Goal: Information Seeking & Learning: Learn about a topic

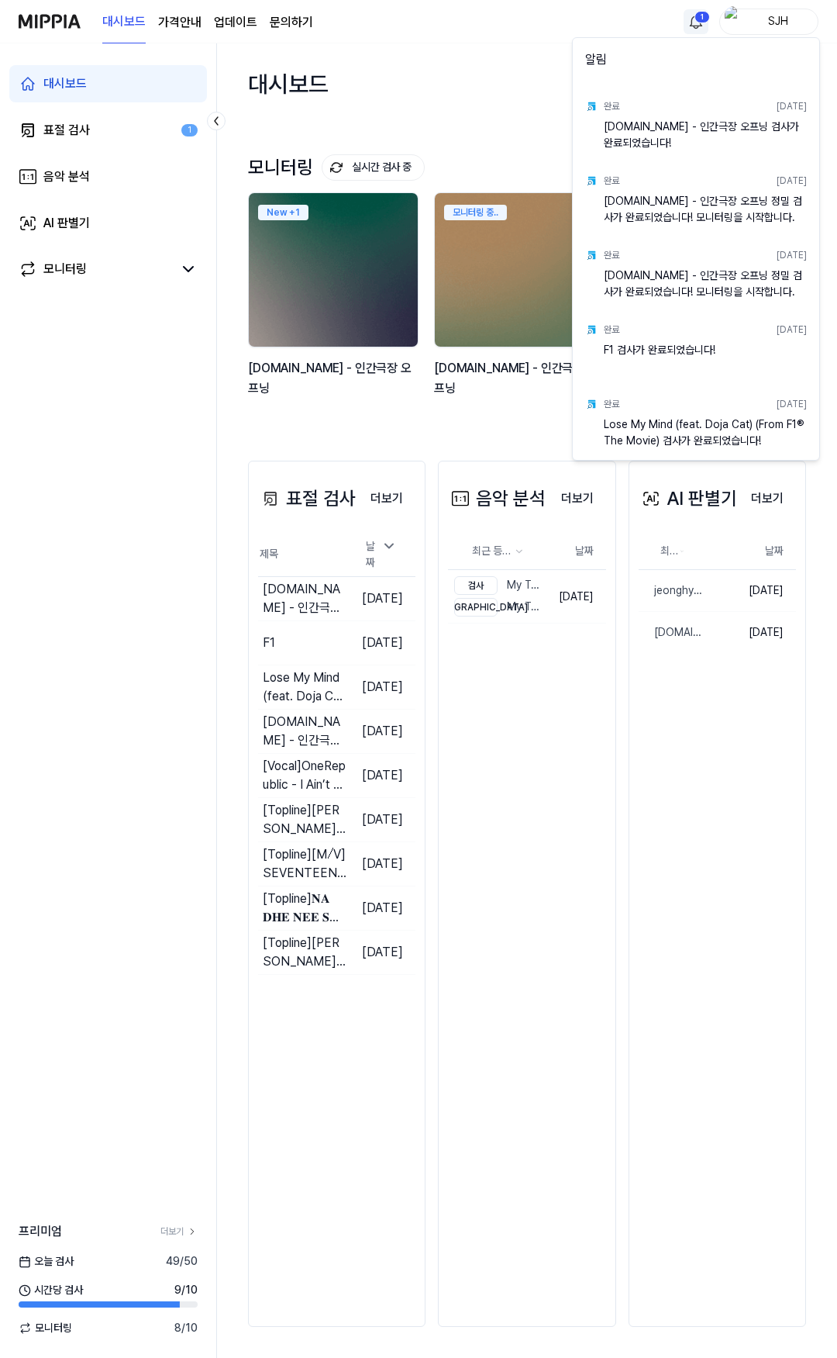
click at [693, 23] on html "대시보드 가격안내 업데이트 문의하기 1 SJH 대시보드 표절 검사 1 음악 분석 AI 판별기 모니터링 프리미엄 더보기 오늘 검사 49 / 50…" at bounding box center [418, 679] width 837 height 1358
click at [106, 133] on html "대시보드 가격안내 업데이트 문의하기 SJH 대시보드 표절 검사 1 음악 분석 AI 판별기 모니터링 프리미엄 더보기 오늘 검사 49 / 50 시…" at bounding box center [418, 679] width 837 height 1358
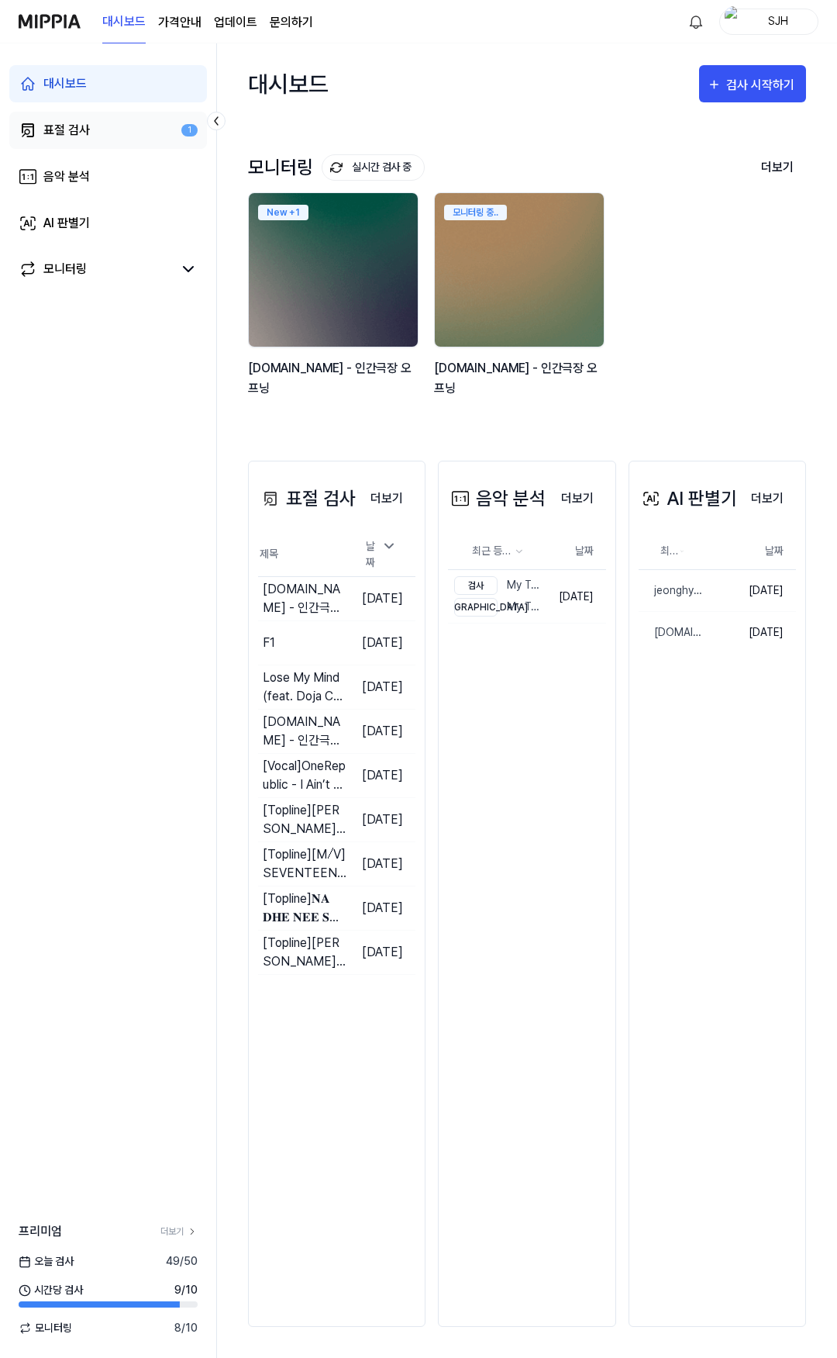
click at [119, 133] on link "표절 검사 1" at bounding box center [108, 130] width 198 height 37
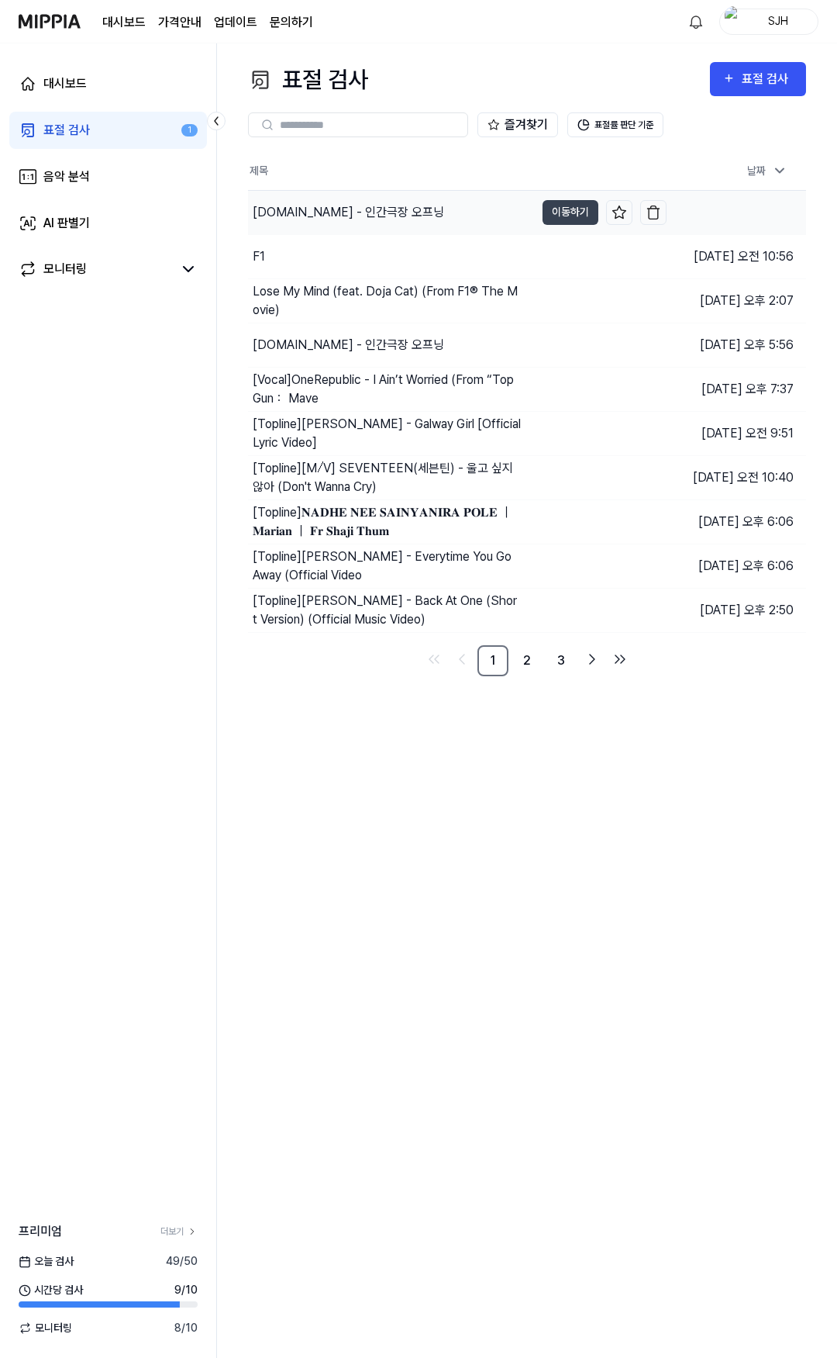
click at [322, 211] on div "y2mate.com - 인간극장 오프닝" at bounding box center [349, 212] width 192 height 19
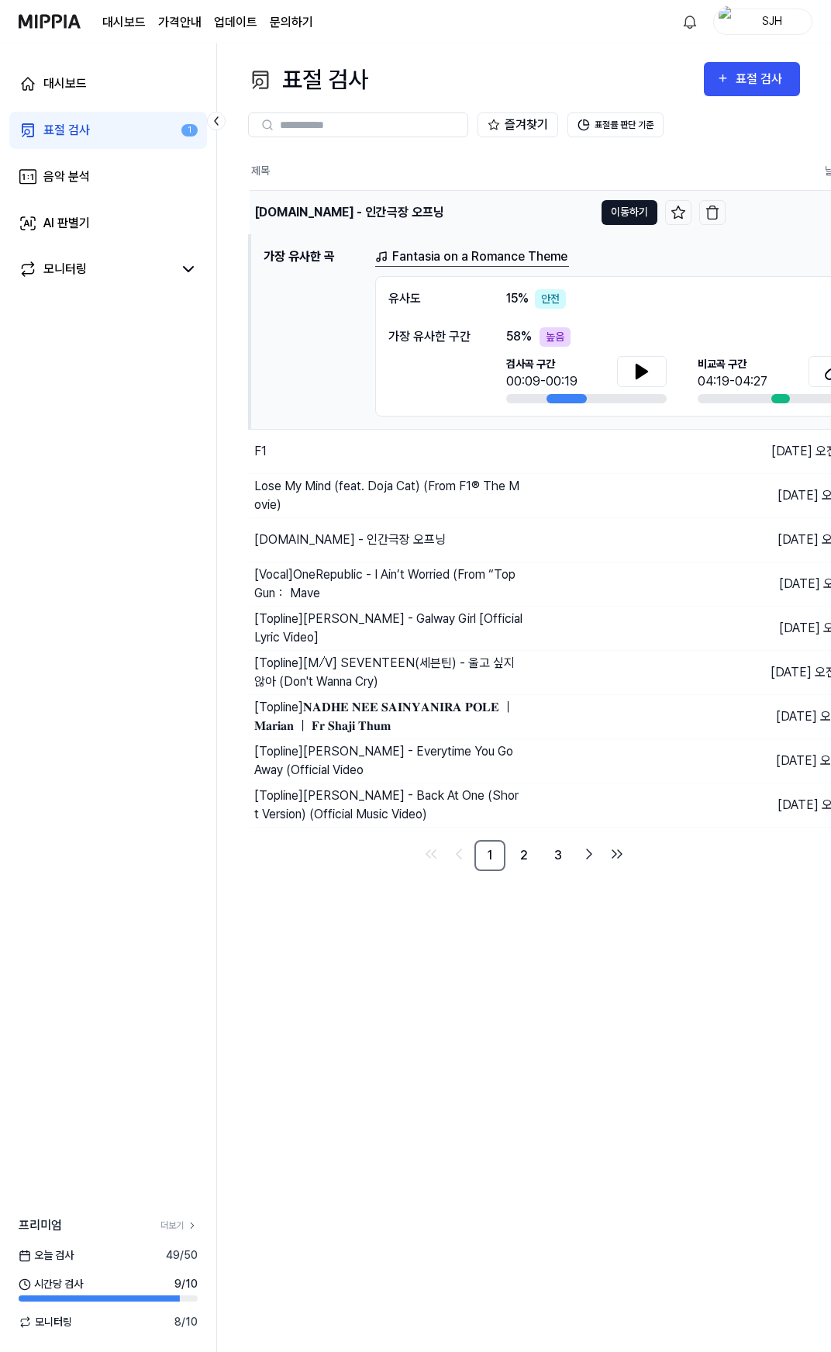
click at [615, 212] on button "이동하기" at bounding box center [630, 212] width 56 height 25
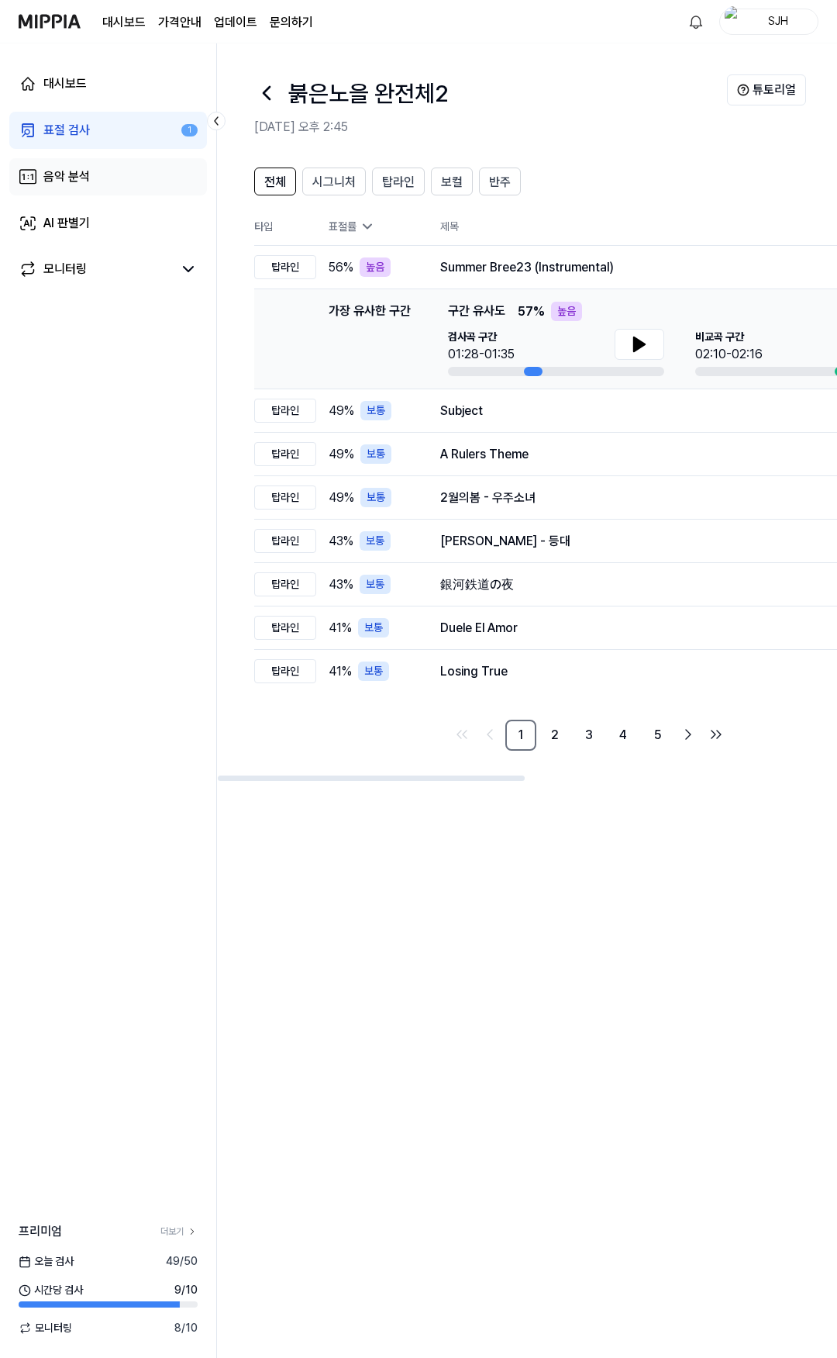
click at [98, 183] on link "음악 분석" at bounding box center [108, 176] width 198 height 37
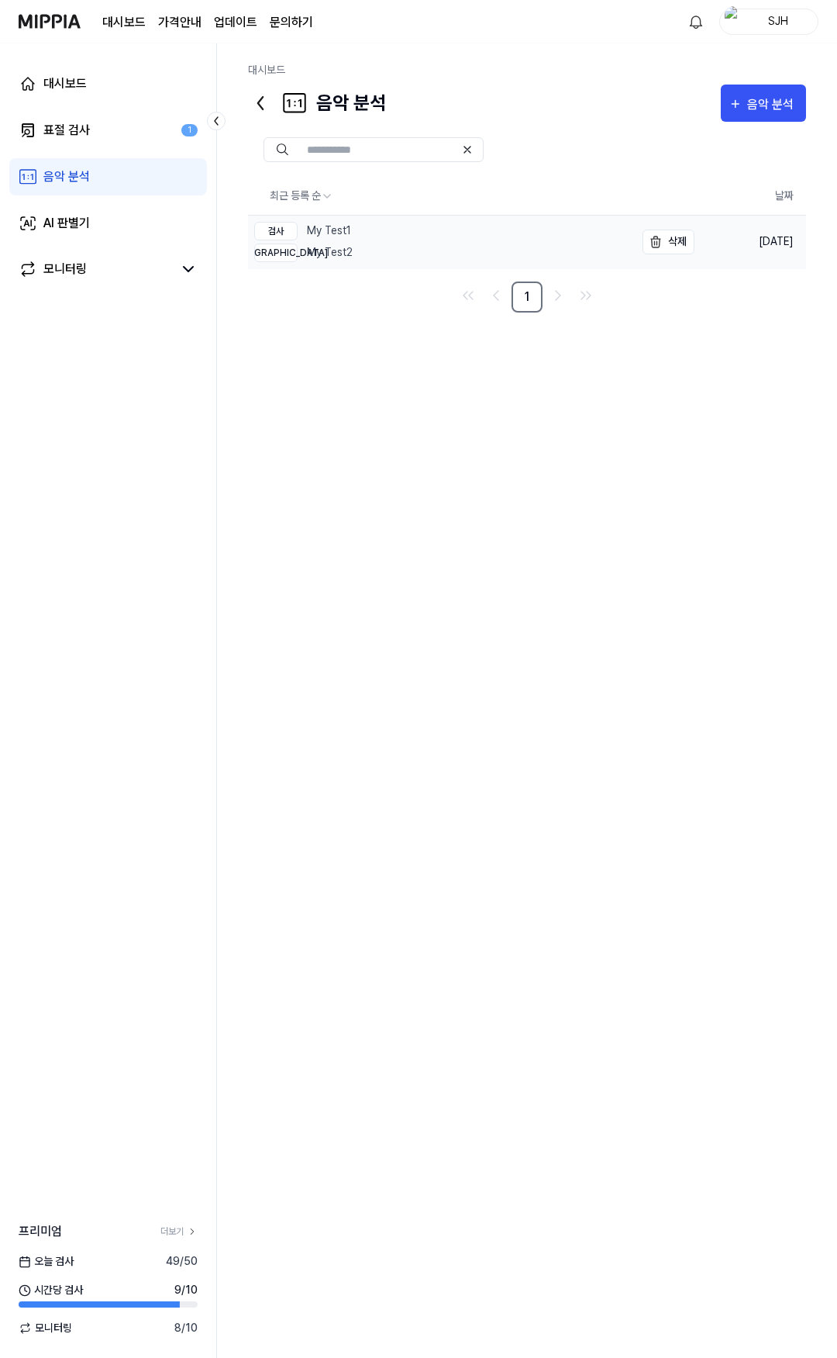
click at [363, 237] on link "검사 My Test1 비교 My Test2" at bounding box center [441, 242] width 387 height 53
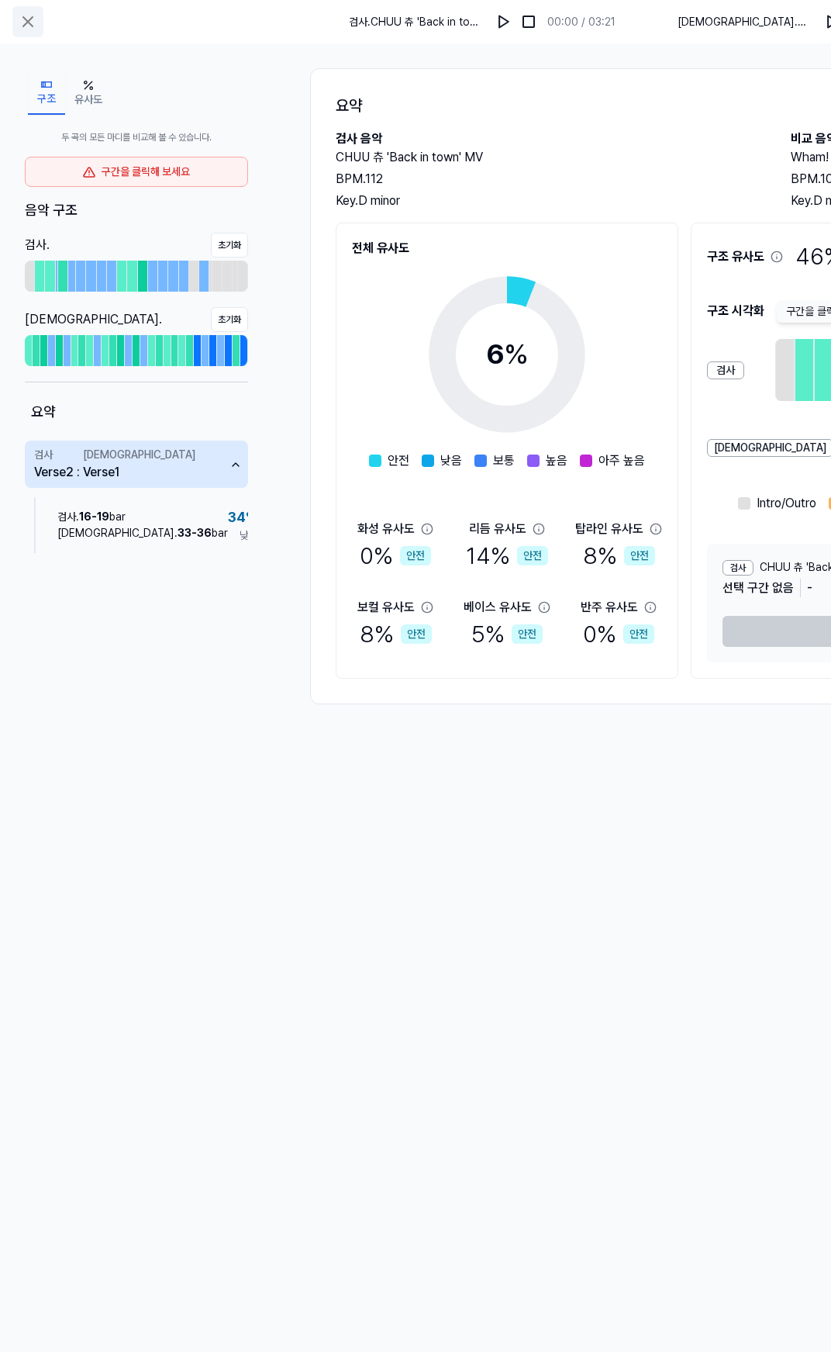
click at [28, 29] on icon at bounding box center [28, 21] width 19 height 19
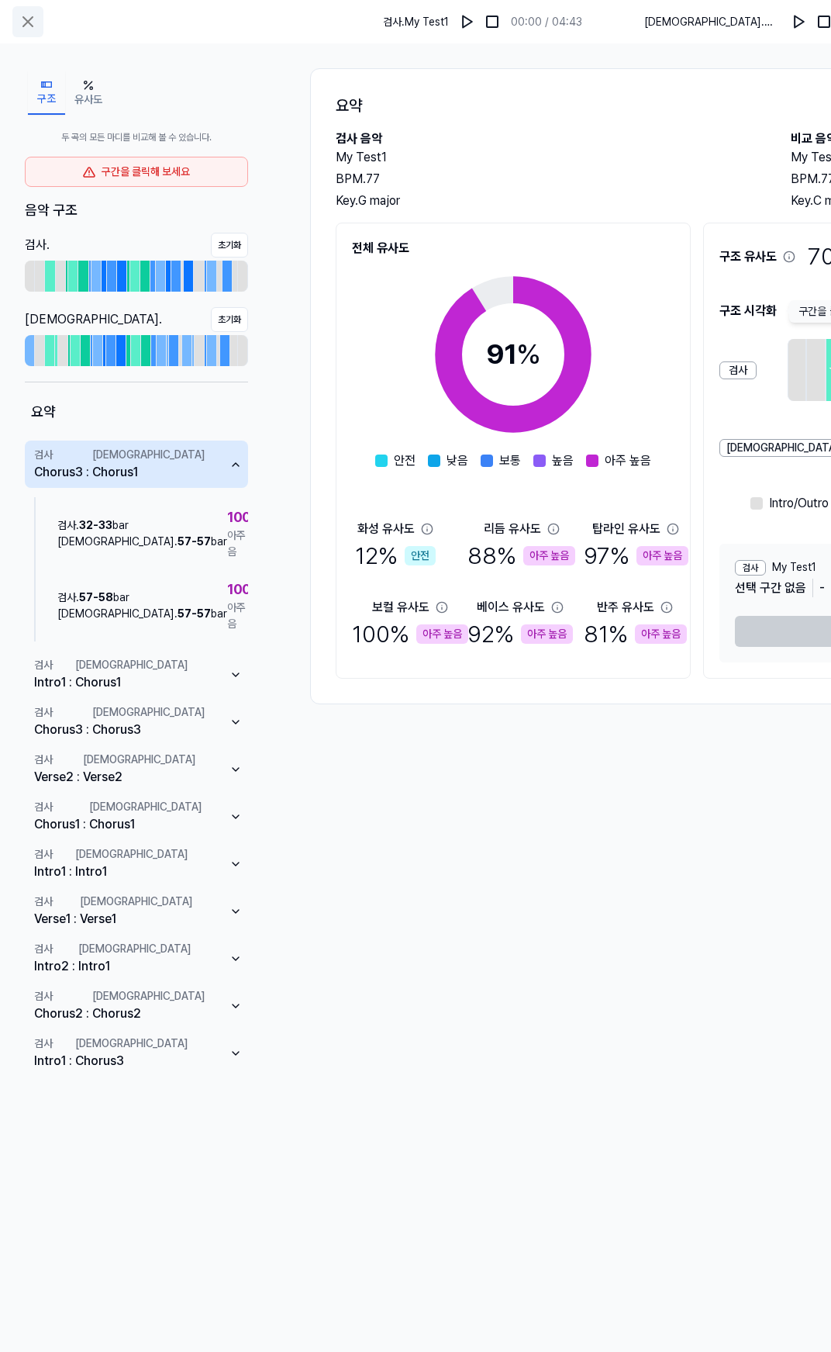
click at [29, 15] on icon at bounding box center [28, 21] width 19 height 19
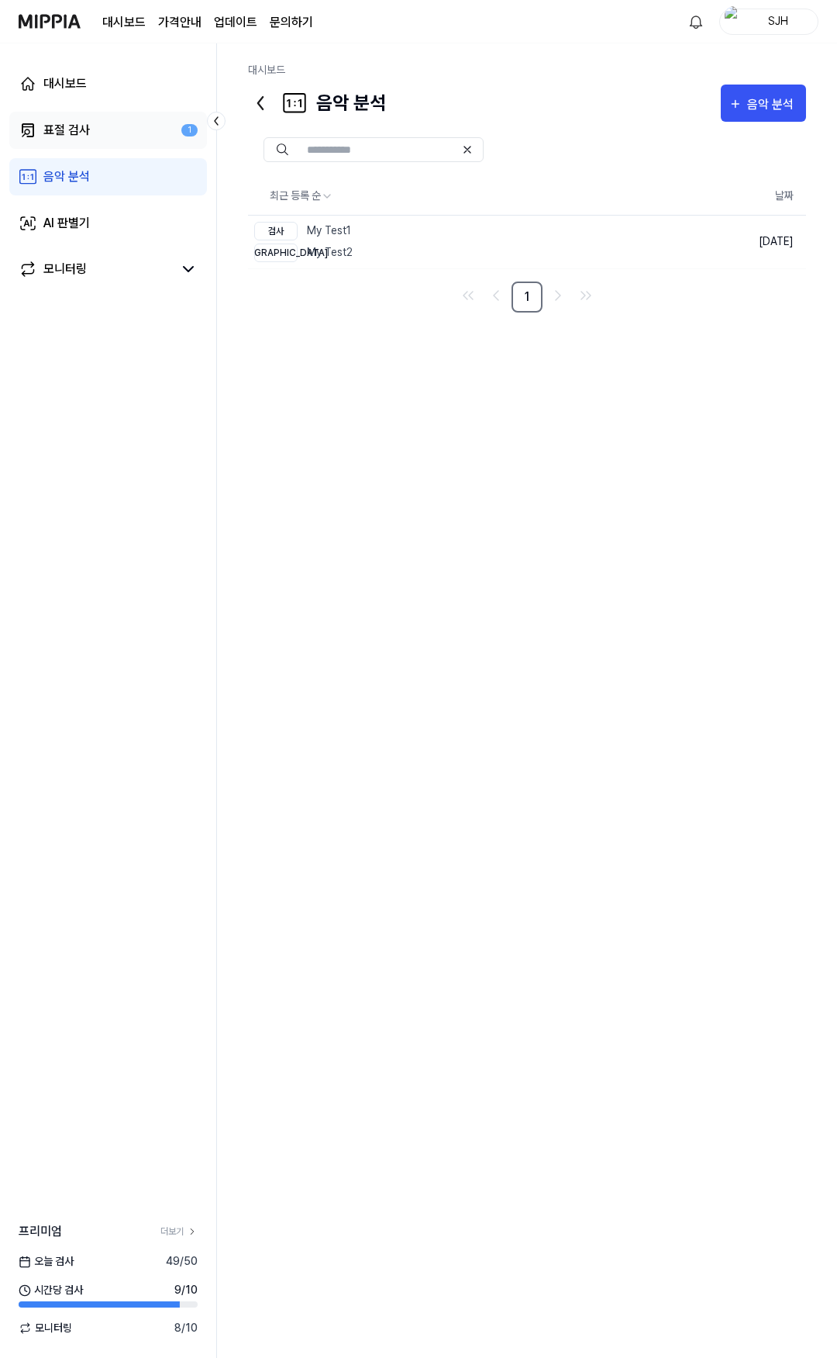
click at [78, 134] on div "표절 검사" at bounding box center [66, 130] width 47 height 19
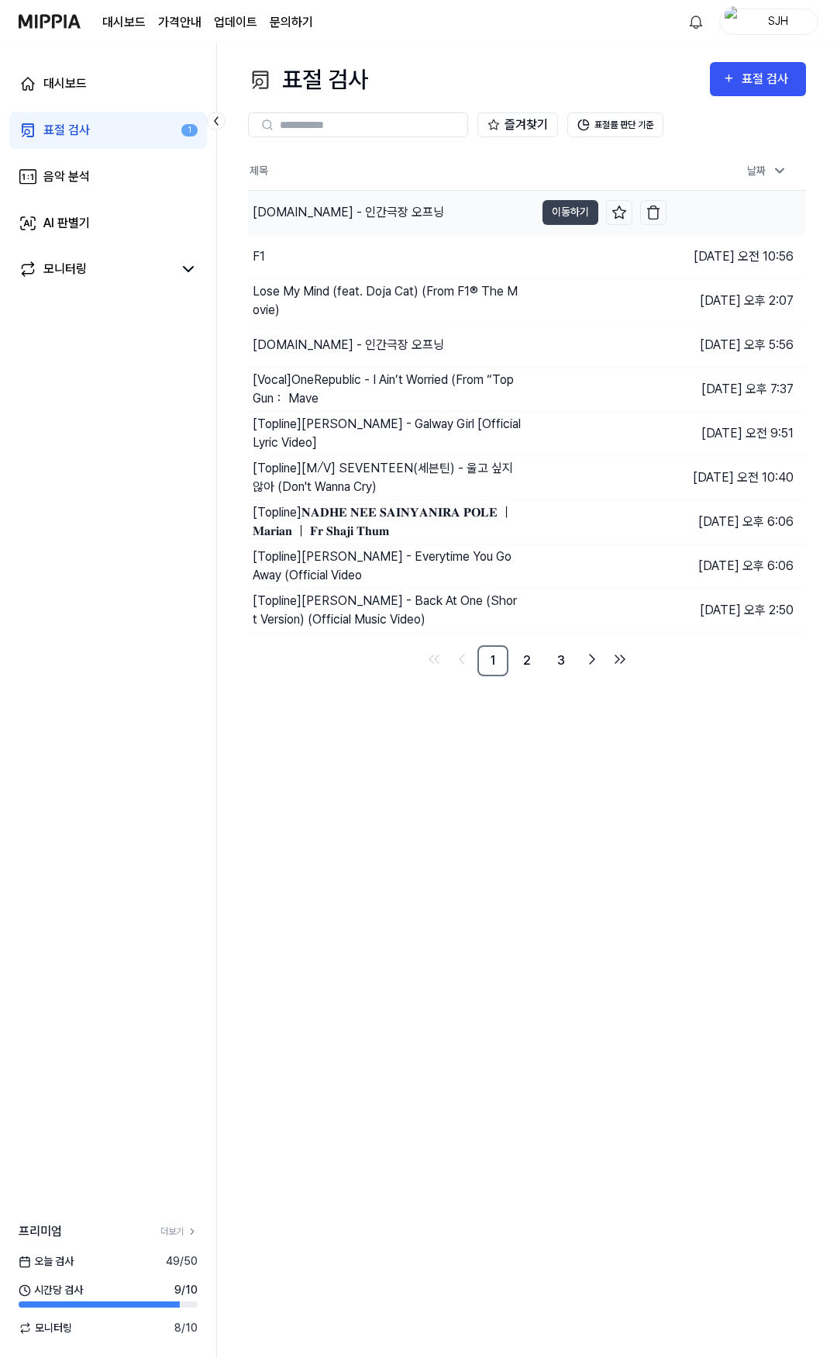
click at [406, 209] on div "y2mate.com - 인간극장 오프닝" at bounding box center [349, 212] width 192 height 19
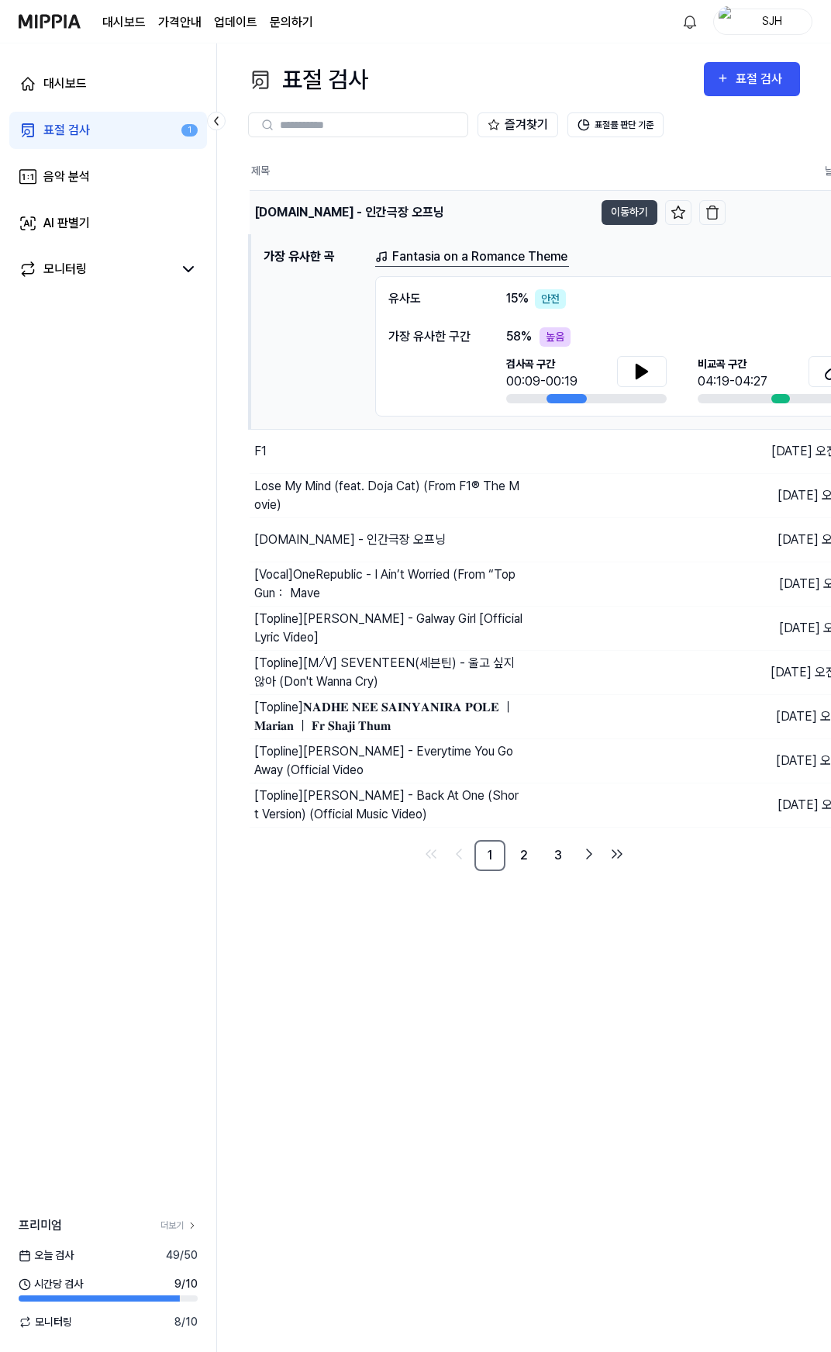
click at [416, 209] on div "y2mate.com - 인간극장 오프닝" at bounding box center [349, 212] width 190 height 19
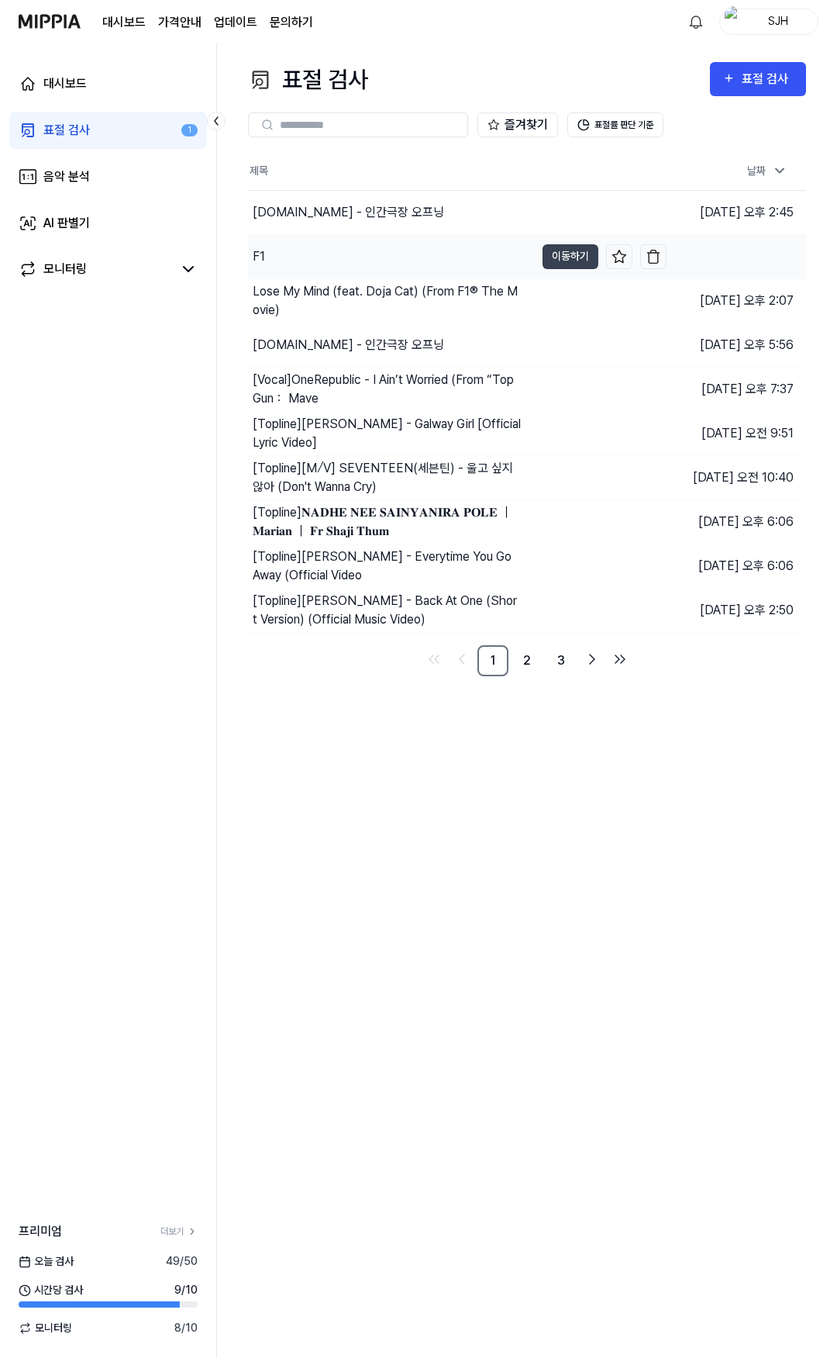
click at [383, 271] on div "F1" at bounding box center [391, 256] width 287 height 43
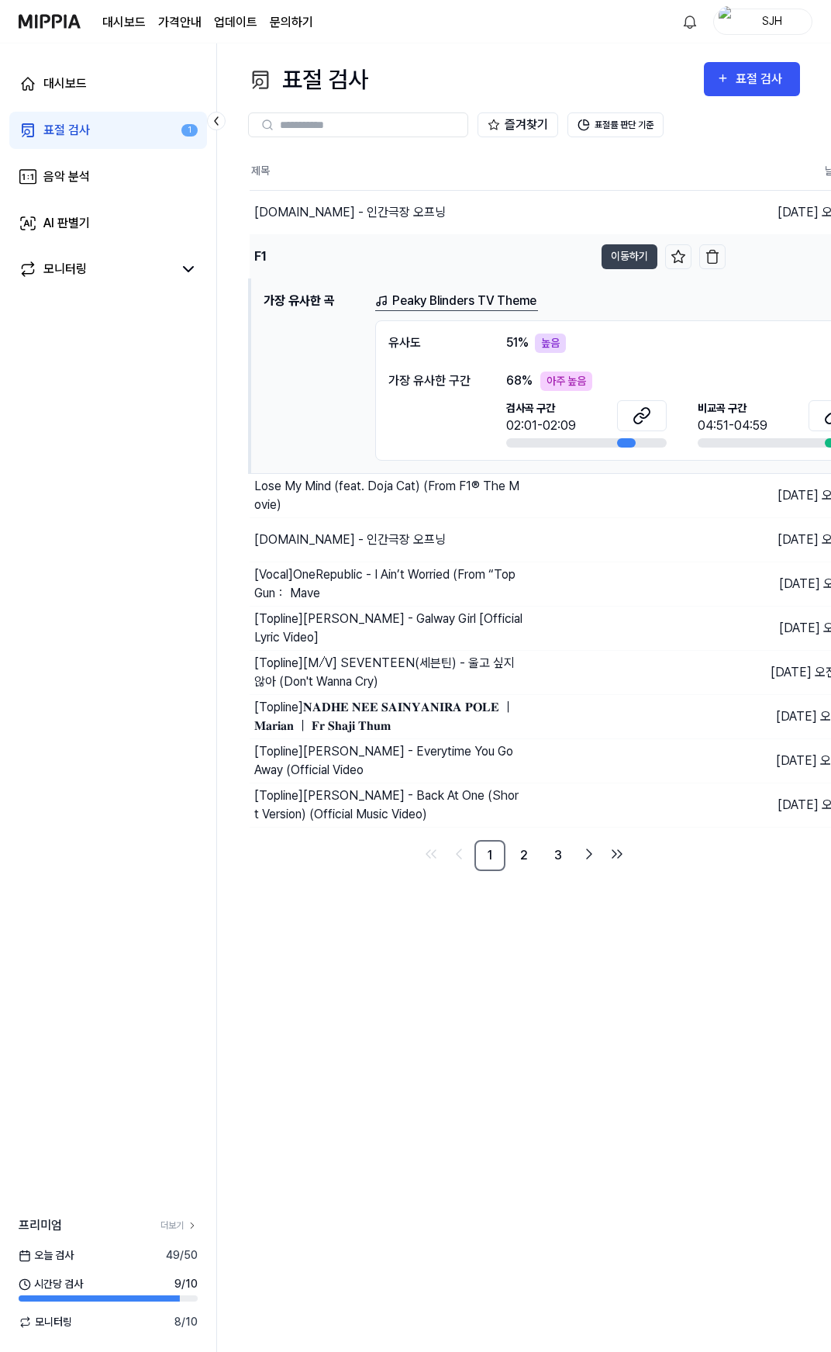
click at [379, 266] on div "F1" at bounding box center [422, 256] width 344 height 43
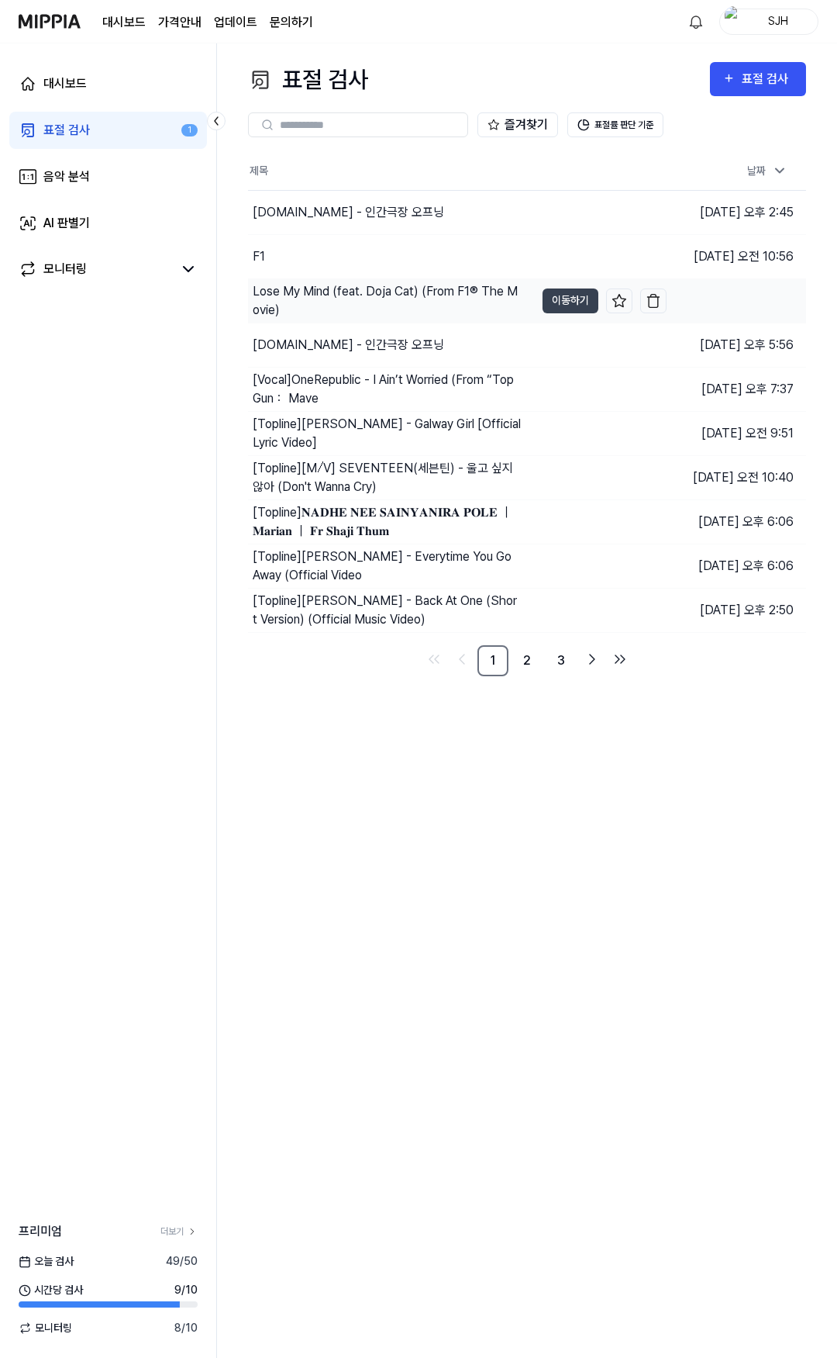
click at [379, 293] on div "Lose My Mind (feat. Doja Cat) (From F1® The Movie)" at bounding box center [387, 300] width 268 height 37
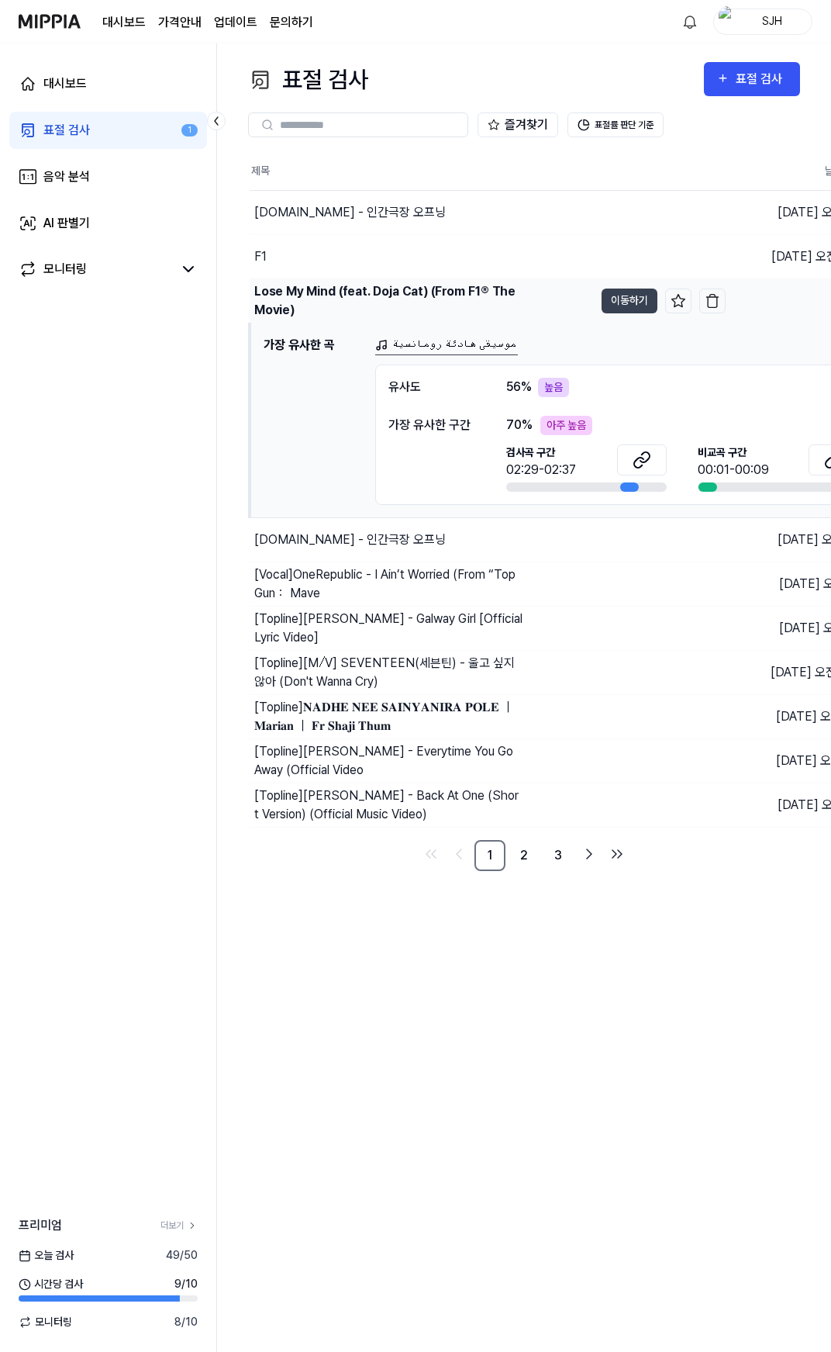
click at [354, 292] on div "Lose My Mind (feat. Doja Cat) (From F1® The Movie)" at bounding box center [388, 300] width 268 height 37
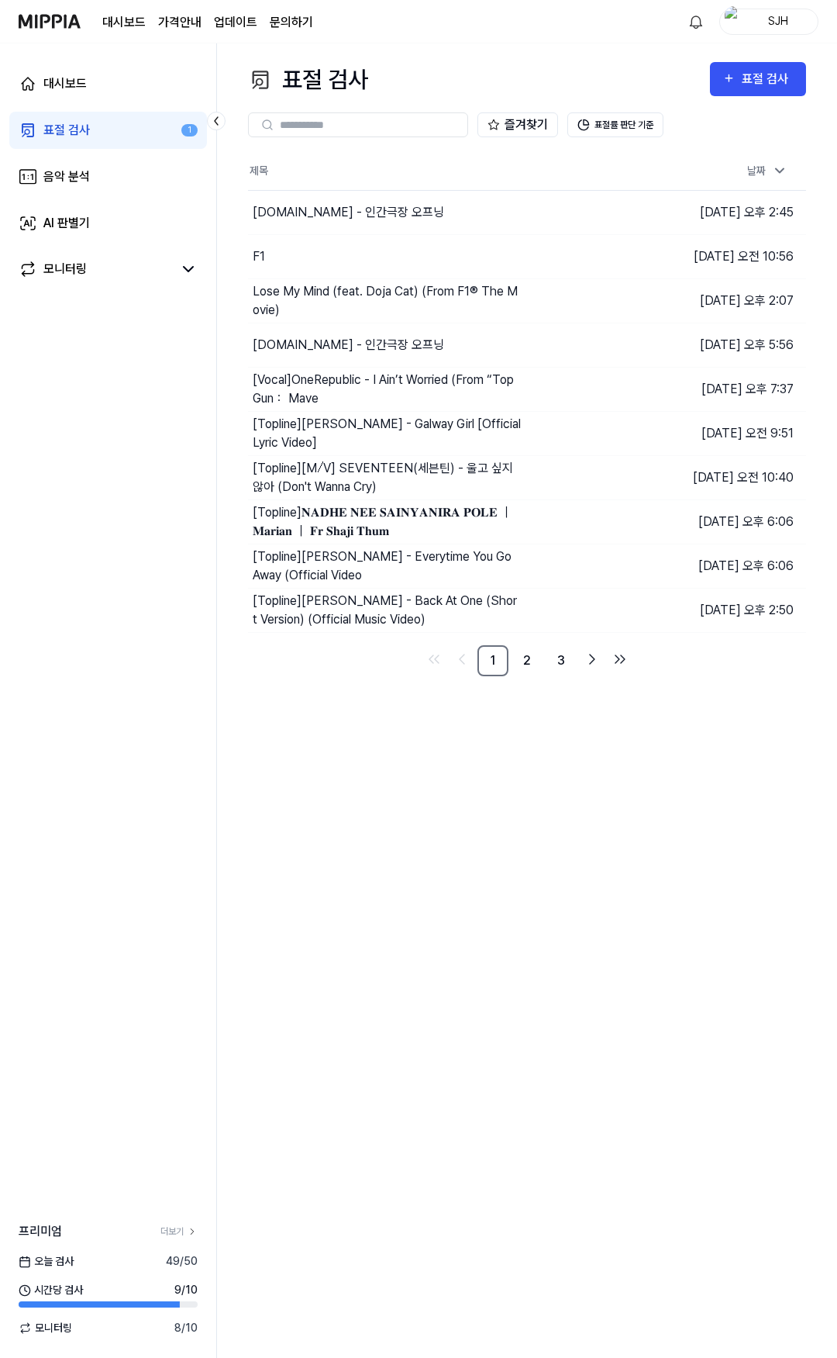
click at [136, 199] on div "대시보드 표절 검사 1 음악 분석 AI 판별기 모니터링" at bounding box center [108, 176] width 216 height 267
click at [133, 192] on link "음악 분석" at bounding box center [108, 176] width 198 height 37
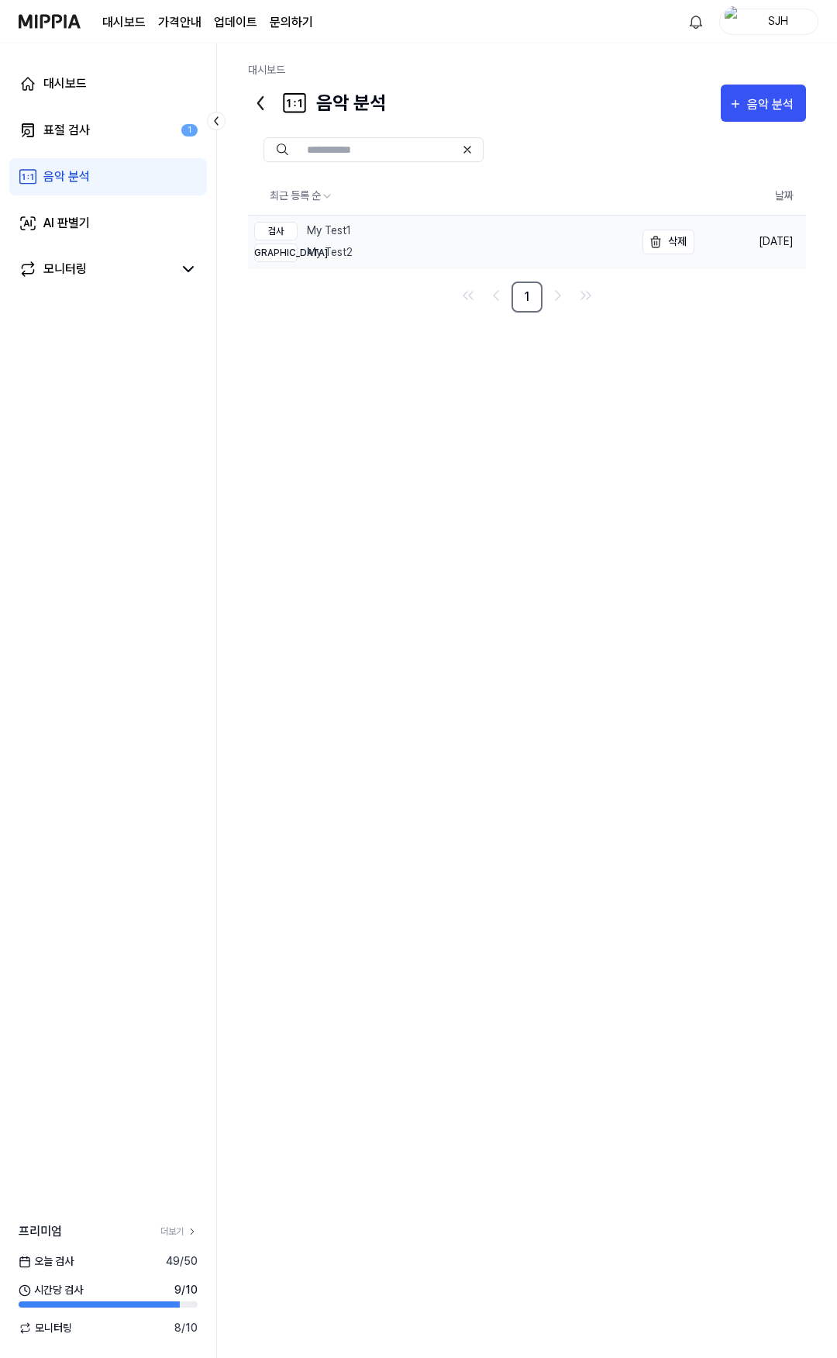
click at [350, 216] on div "검사 My Test1 비교 My Test2" at bounding box center [303, 242] width 98 height 53
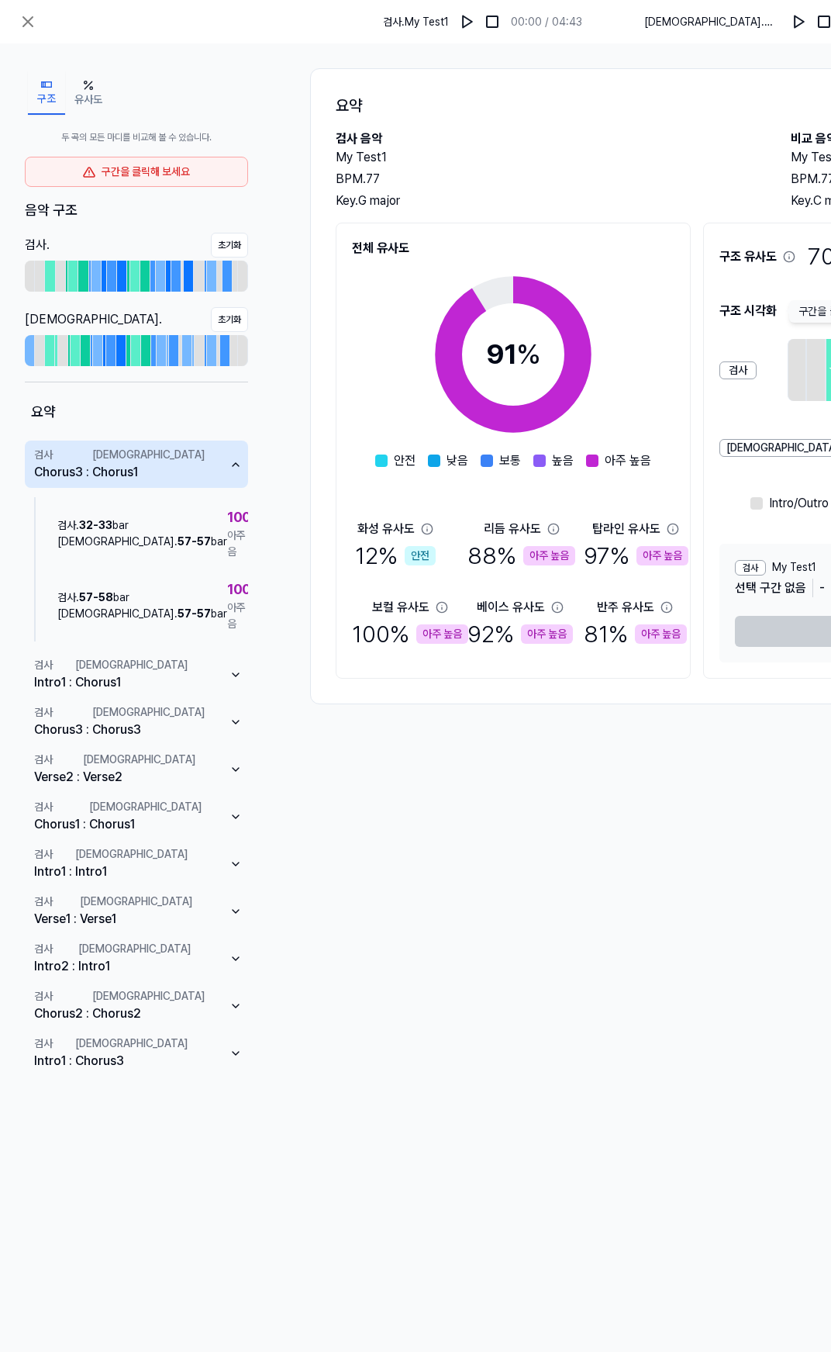
click at [153, 157] on div "구간을 클릭해 보세요" at bounding box center [136, 172] width 223 height 30
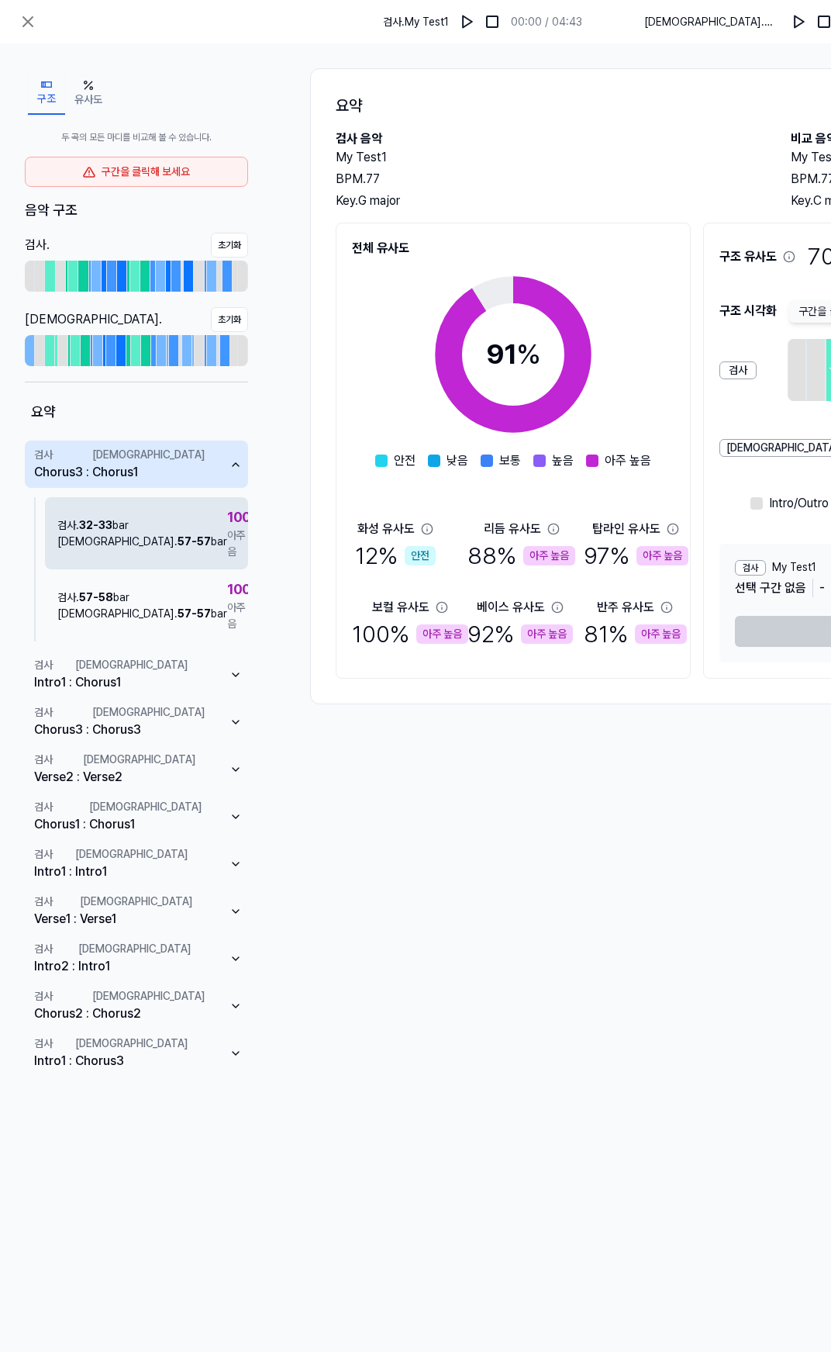
click at [143, 544] on div "검사 . 32 - 33 bar 비교 . 57 - 57 bar 100 % 아주 높음" at bounding box center [146, 533] width 203 height 72
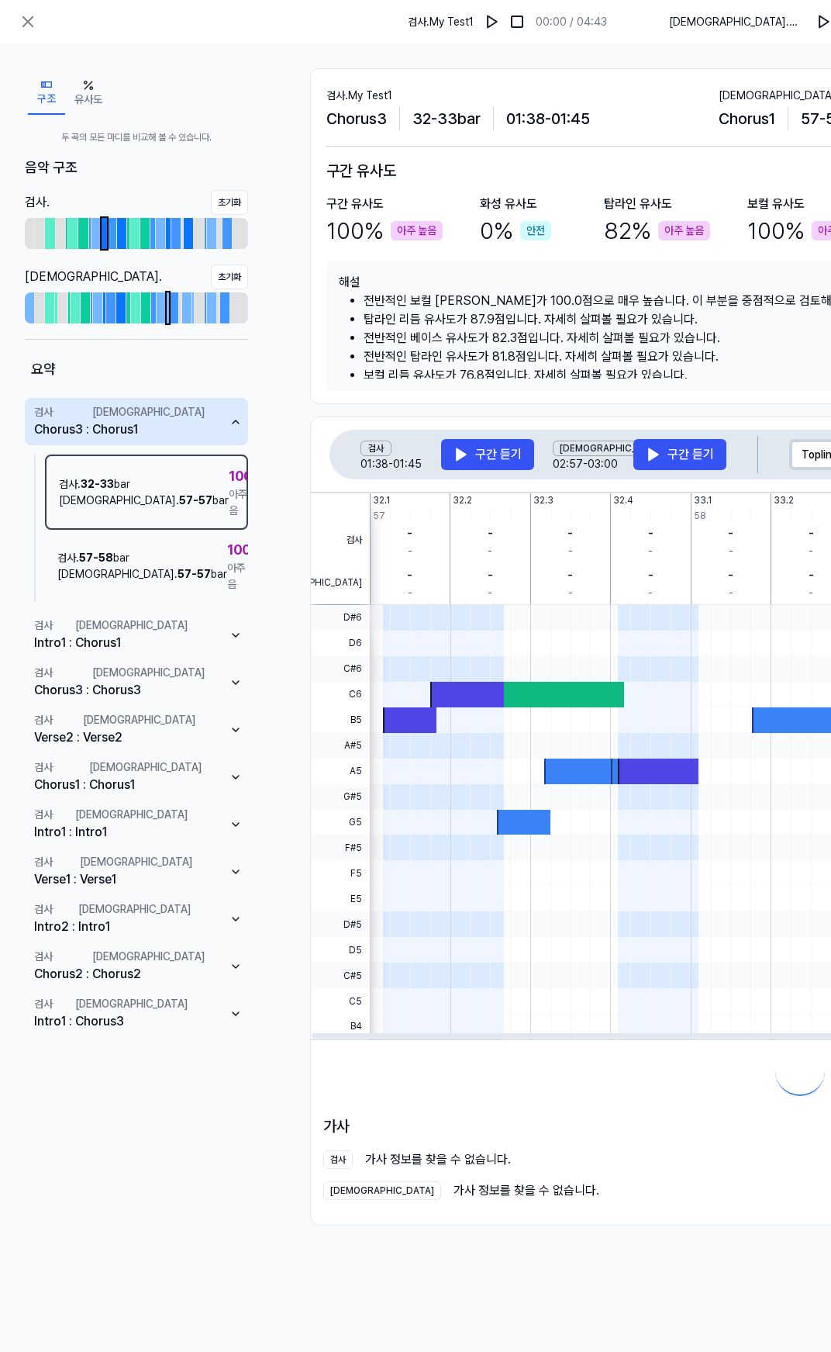
scroll to position [6, 0]
click at [177, 611] on button "검사 Intro1 : 비교 Chorus1" at bounding box center [136, 634] width 223 height 47
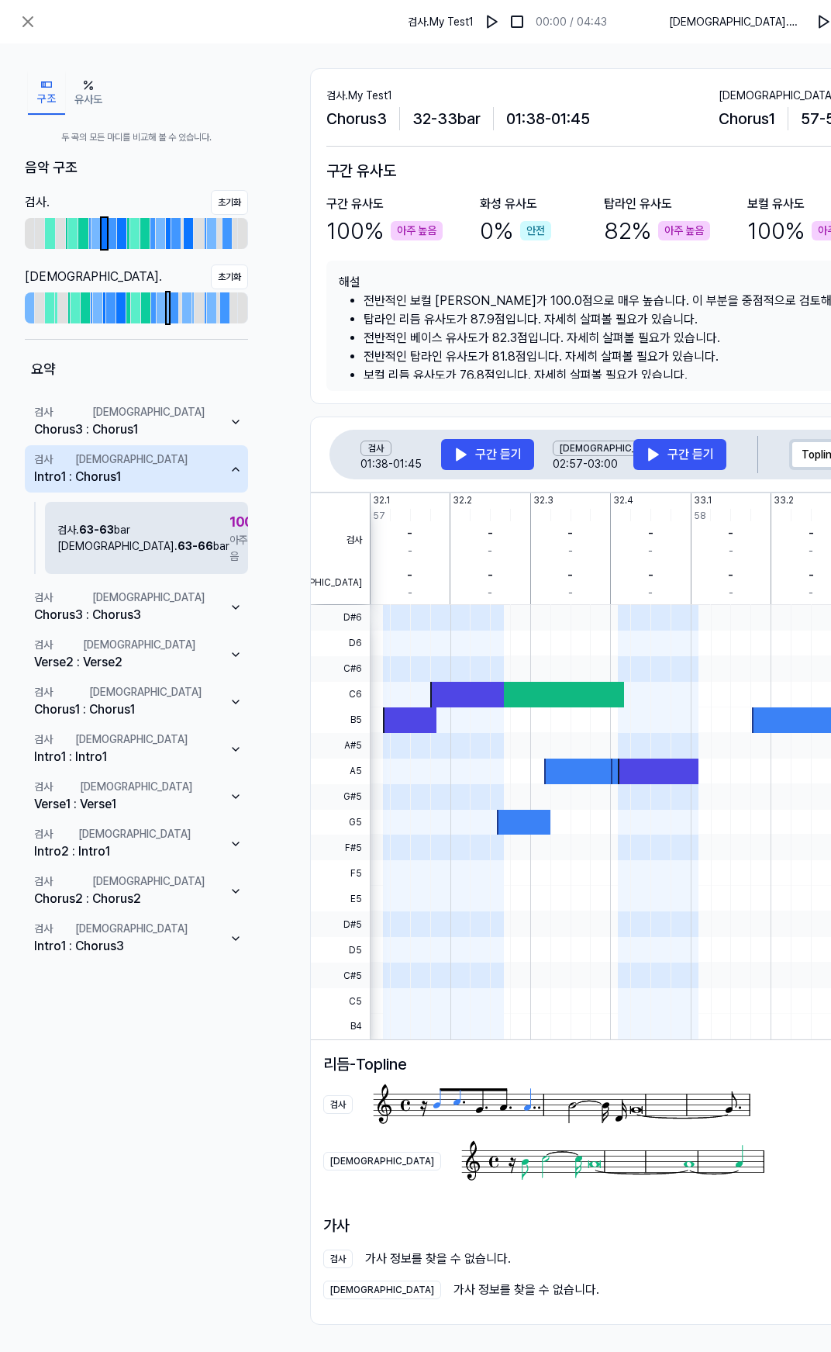
click at [146, 517] on div "검사 . 63 - 63 bar 비교 . 63 - 66 bar 100 % 아주 높음" at bounding box center [146, 538] width 203 height 72
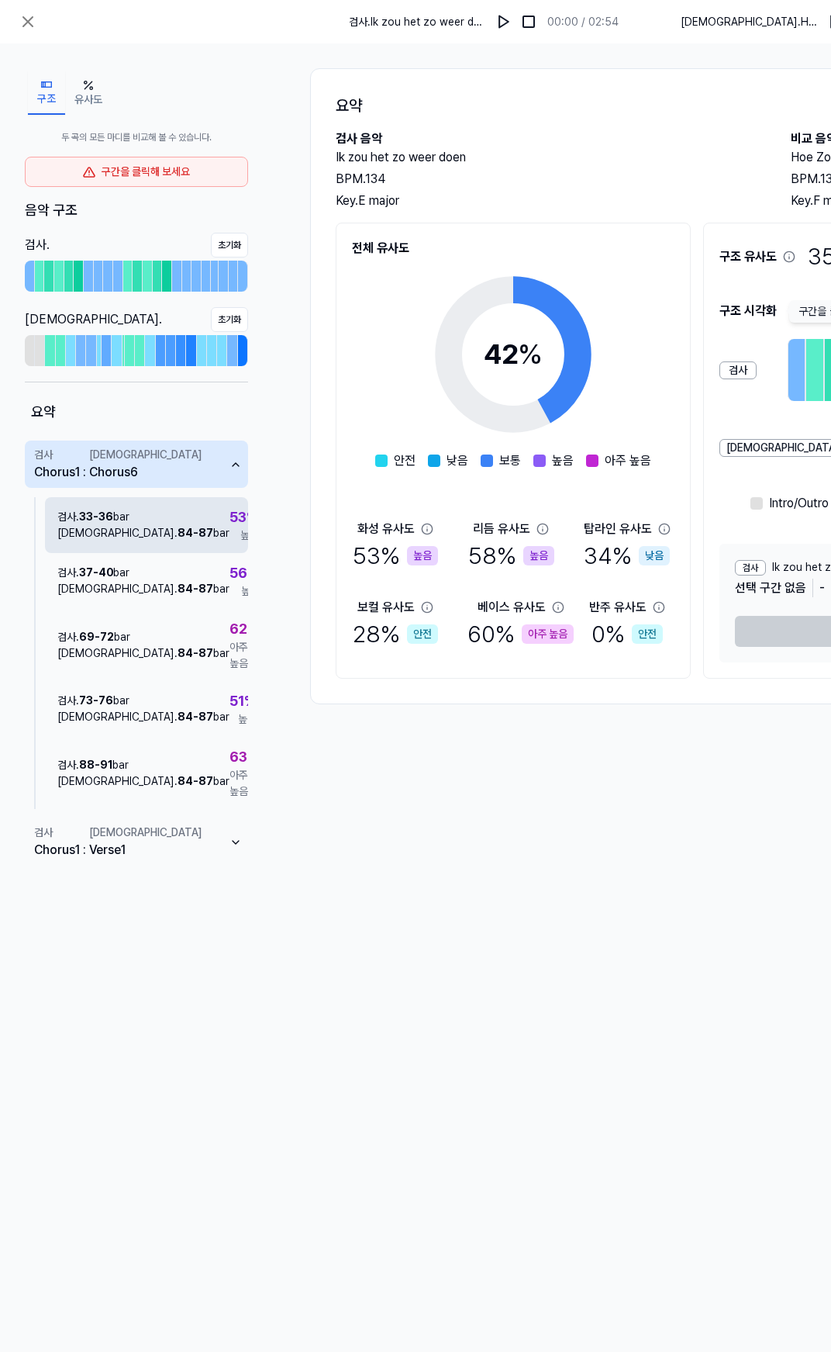
click at [145, 523] on div "검사 . 33 - 36 bar 비교 . 84 - 87 bar 53 % 높음" at bounding box center [146, 525] width 203 height 56
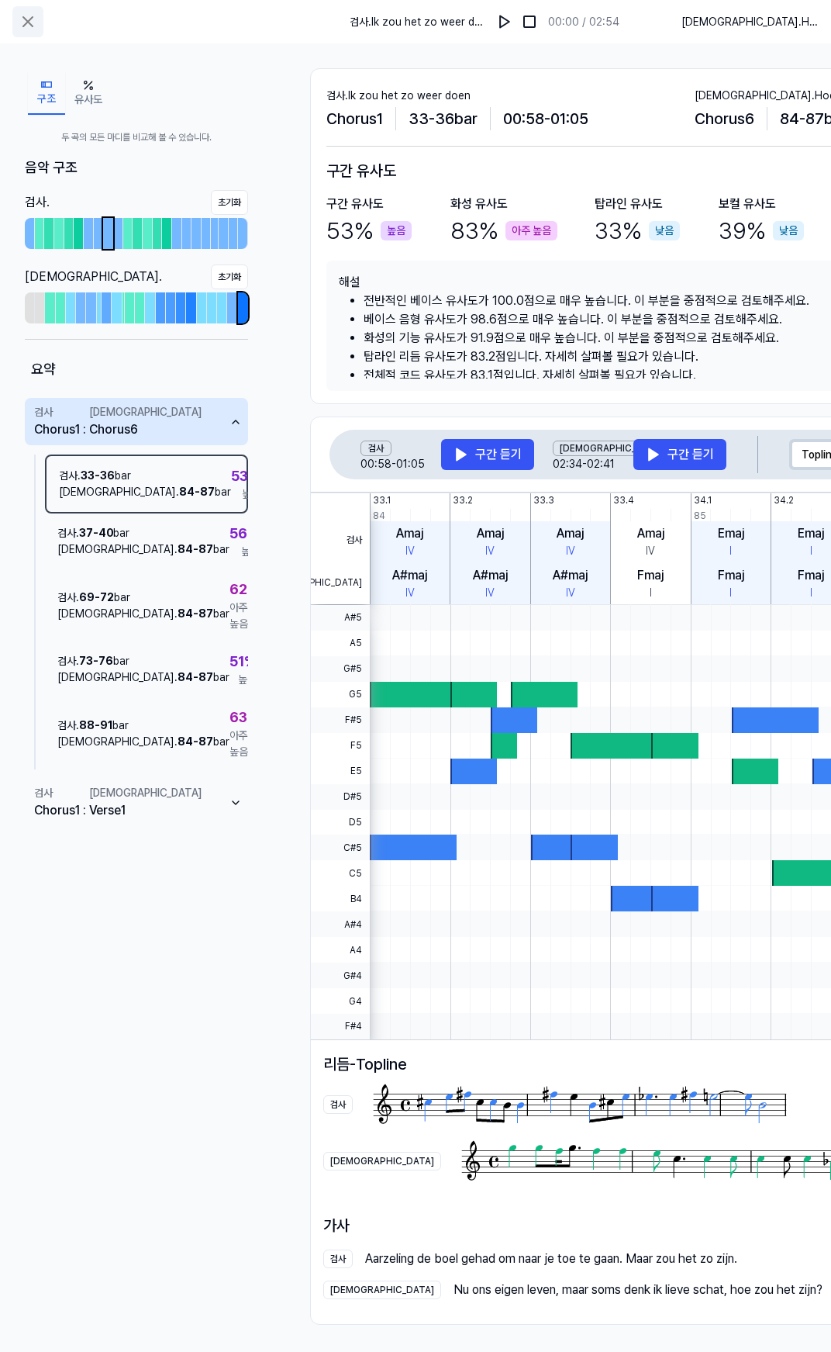
click at [32, 21] on icon at bounding box center [28, 21] width 19 height 19
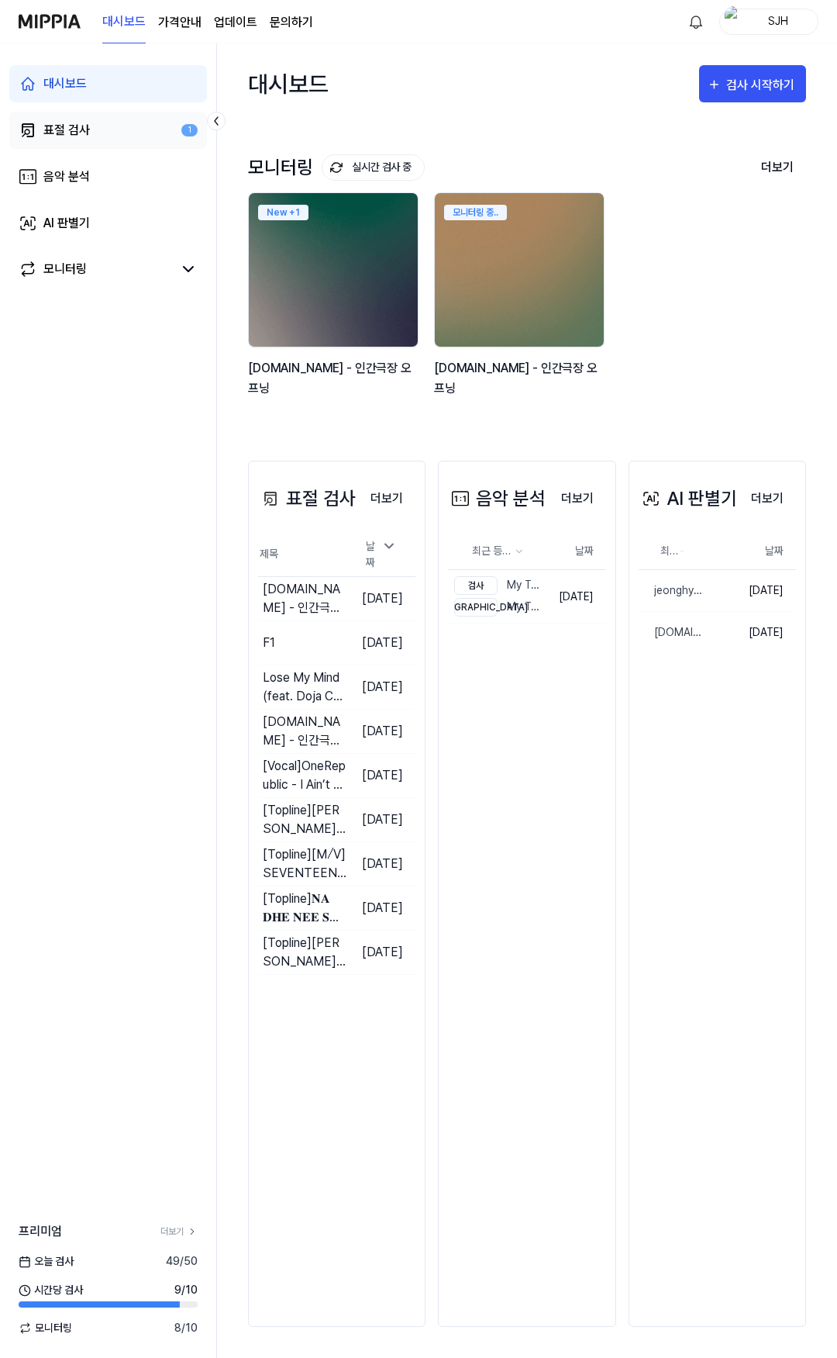
click at [85, 136] on div "표절 검사" at bounding box center [66, 130] width 47 height 19
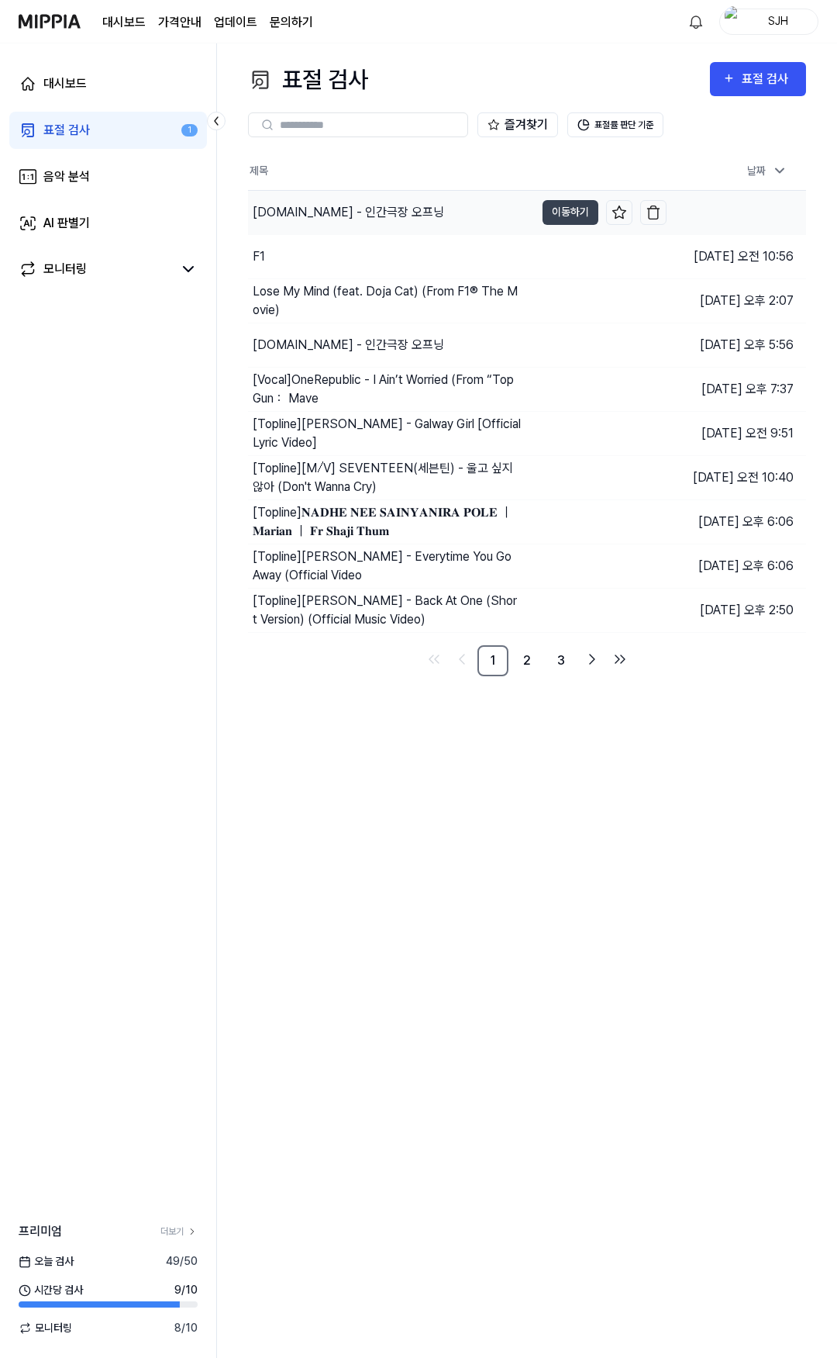
click at [361, 212] on div "[DOMAIN_NAME] - 인간극장 오프닝" at bounding box center [349, 212] width 192 height 19
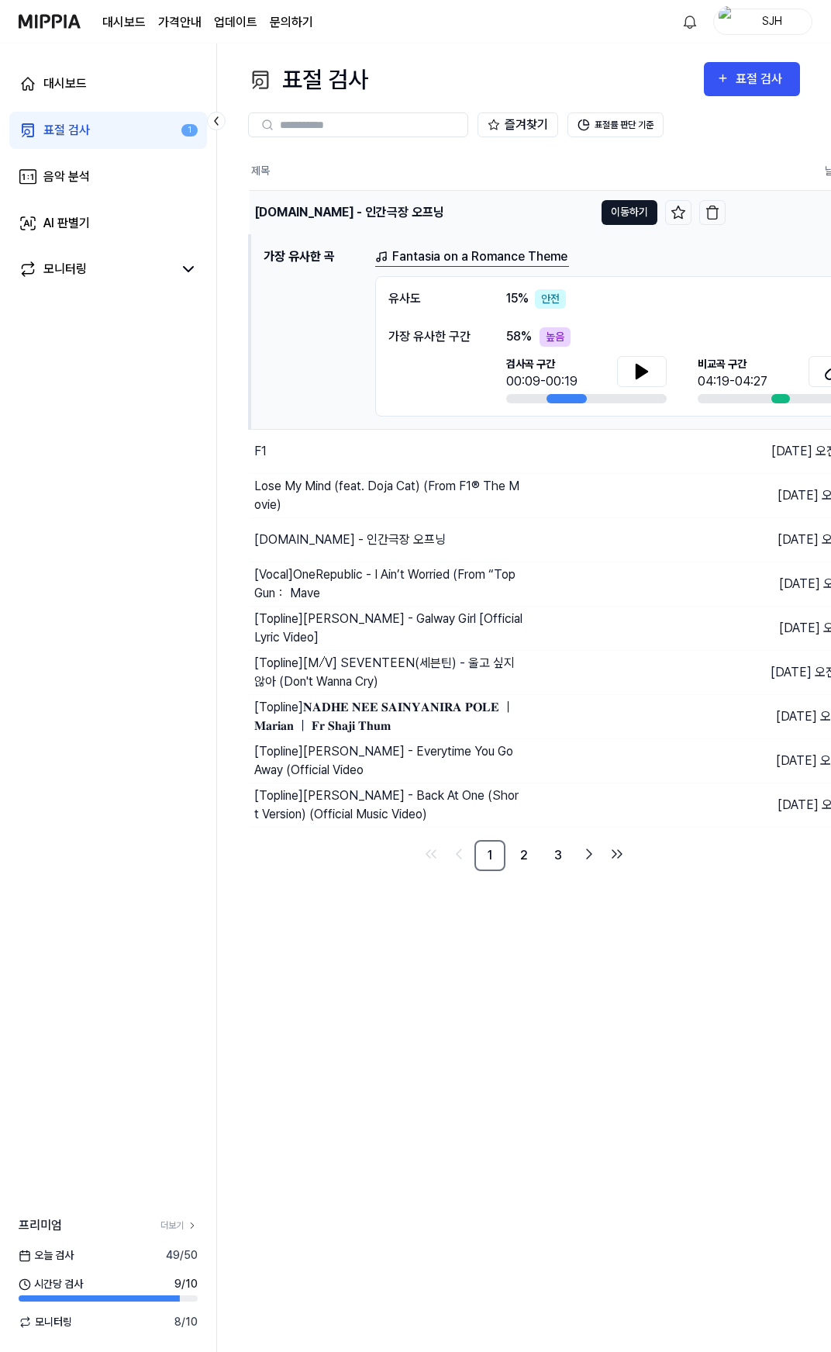
click at [615, 209] on button "이동하기" at bounding box center [630, 212] width 56 height 25
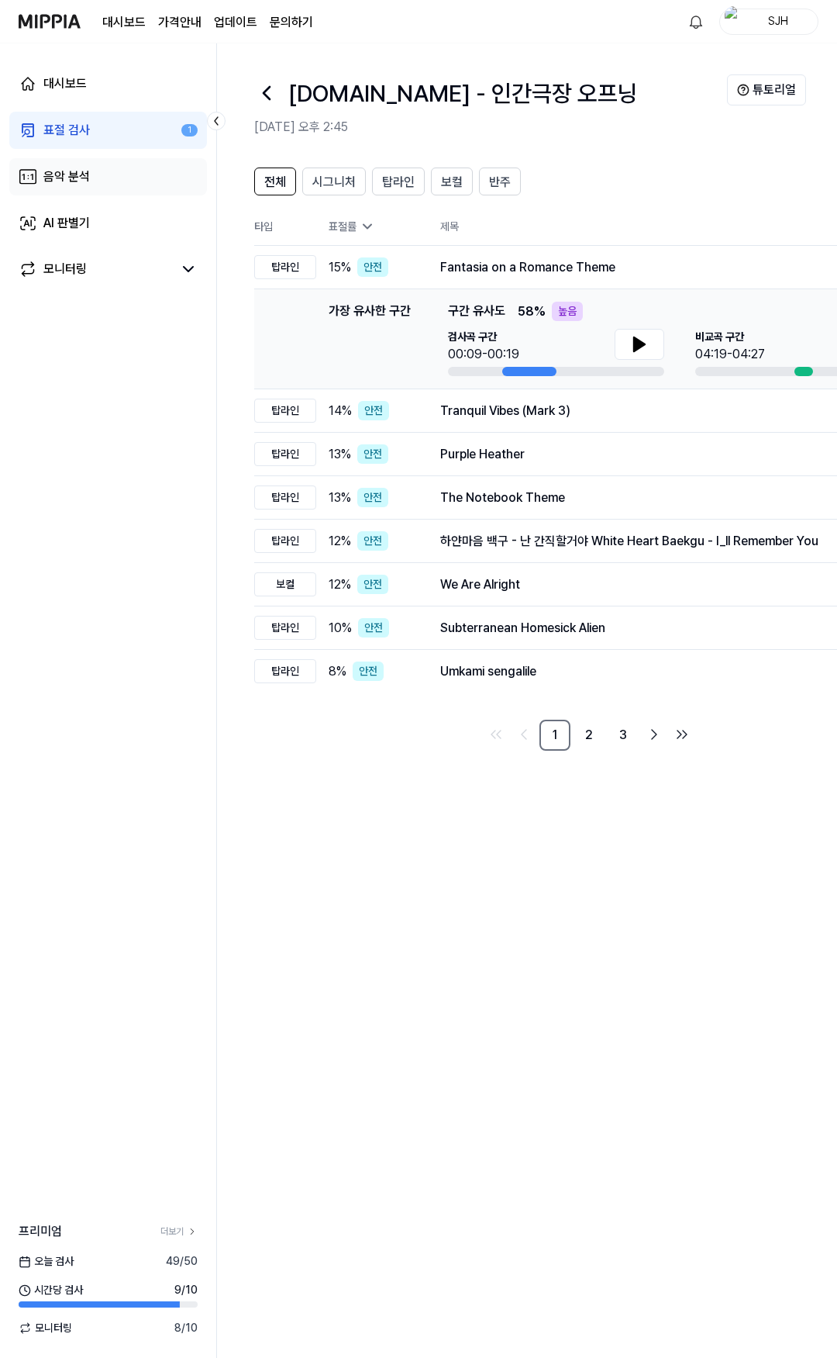
click at [78, 165] on link "음악 분석" at bounding box center [108, 176] width 198 height 37
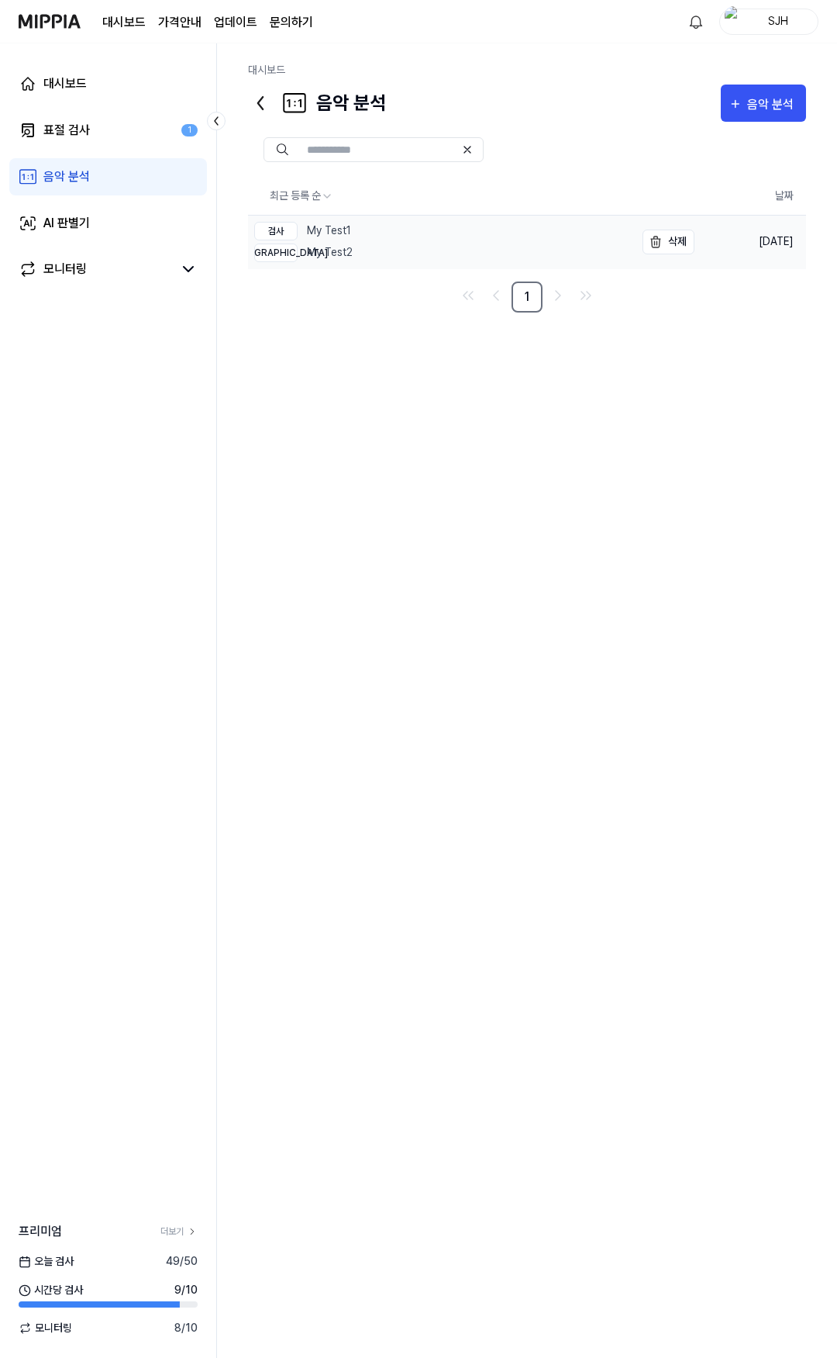
click at [320, 224] on div "검사 My Test1" at bounding box center [303, 231] width 98 height 19
